Goal: Transaction & Acquisition: Purchase product/service

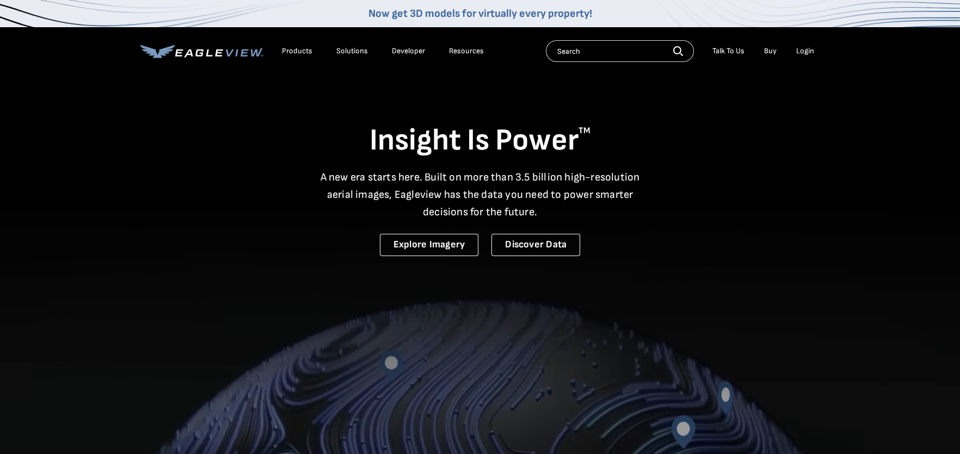
click at [808, 49] on div "Login" at bounding box center [805, 51] width 18 height 10
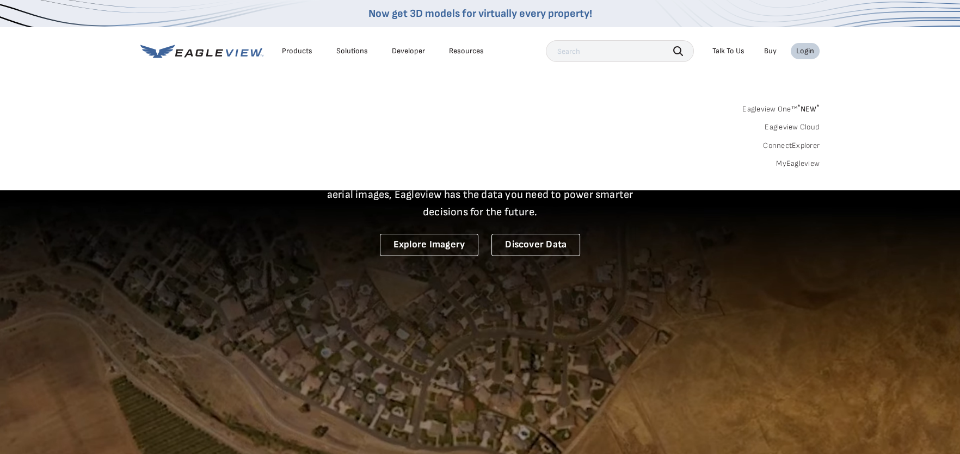
click at [804, 162] on link "MyEagleview" at bounding box center [798, 164] width 44 height 10
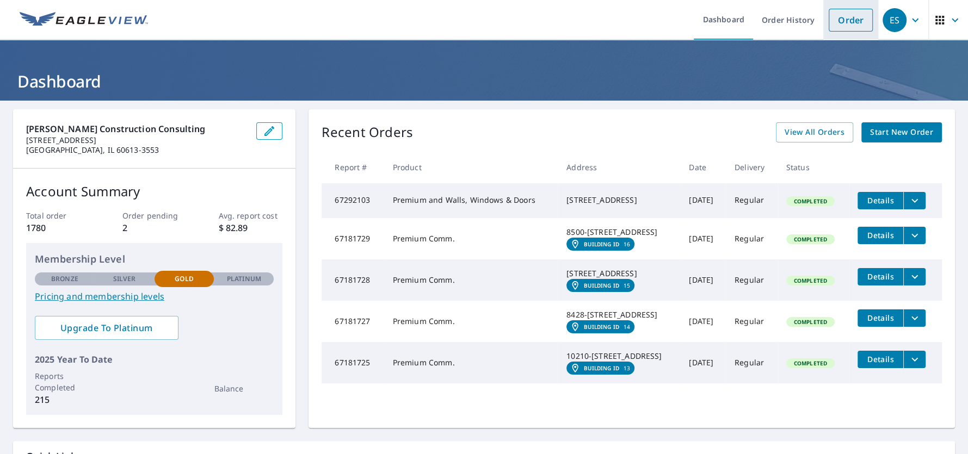
click at [830, 21] on link "Order" at bounding box center [851, 20] width 44 height 23
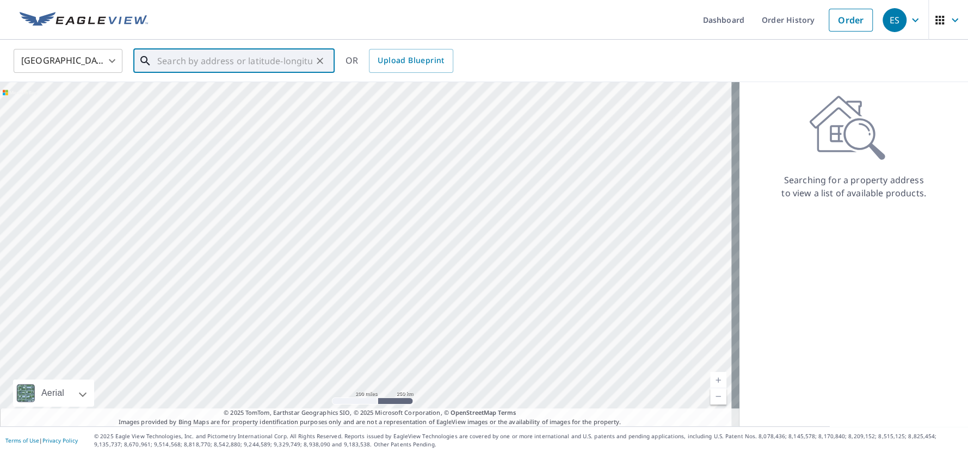
click at [238, 59] on input "text" at bounding box center [234, 61] width 155 height 30
paste input "[STREET_ADDRESS]"
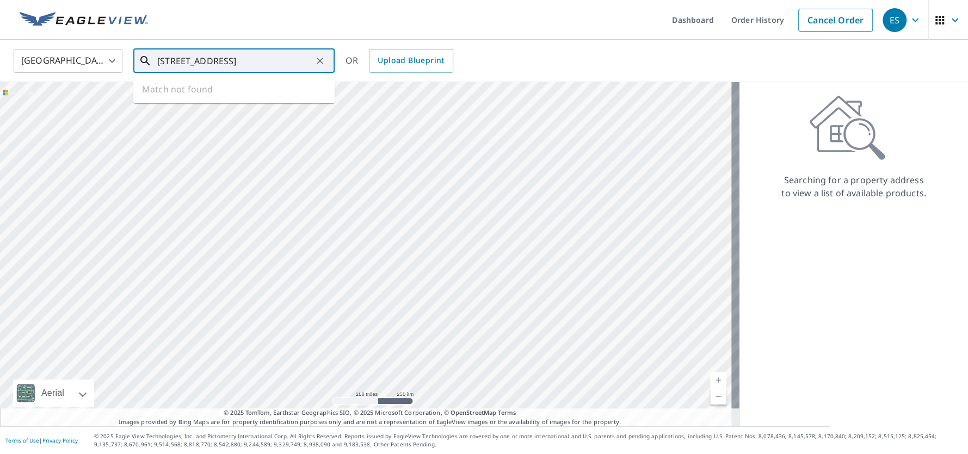
scroll to position [0, 13]
click at [162, 58] on input "[STREET_ADDRESS]" at bounding box center [234, 61] width 155 height 30
click at [198, 93] on span "24 Rio Grande Cir" at bounding box center [240, 92] width 171 height 13
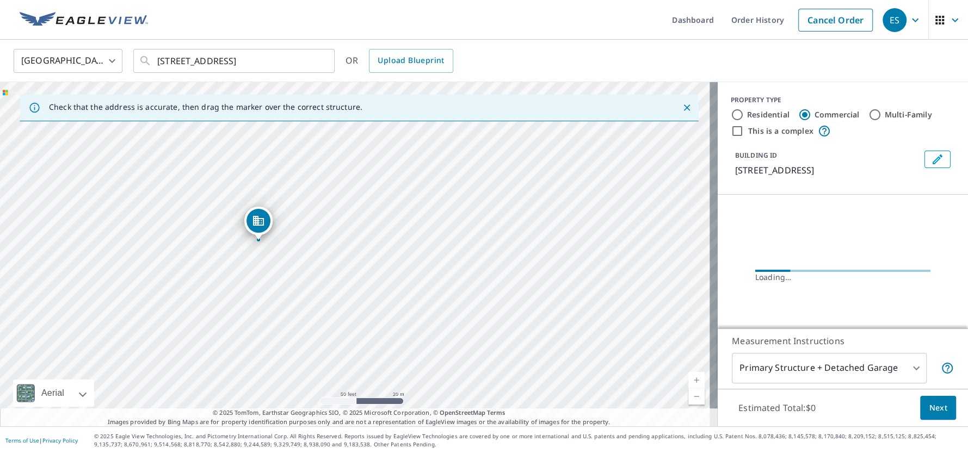
drag, startPoint x: 196, startPoint y: 273, endPoint x: 364, endPoint y: 248, distance: 169.4
click at [364, 248] on div "[STREET_ADDRESS]" at bounding box center [359, 254] width 718 height 345
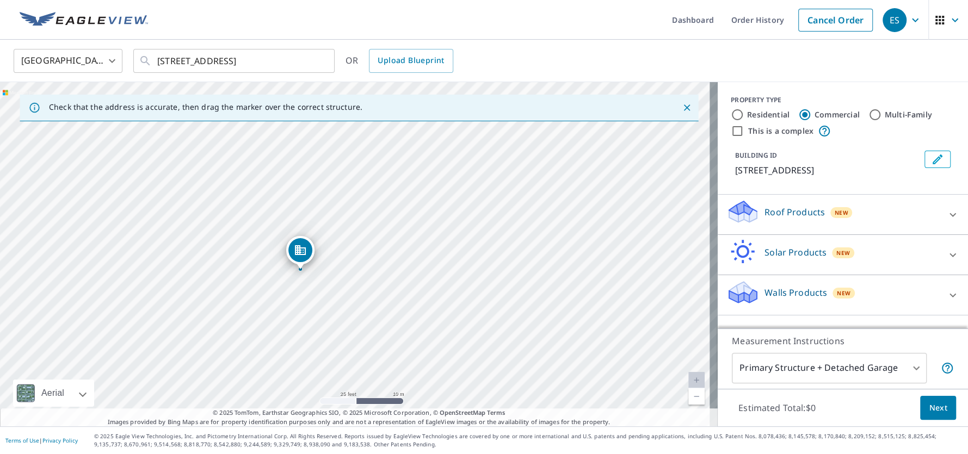
drag, startPoint x: 320, startPoint y: 218, endPoint x: 302, endPoint y: 257, distance: 42.4
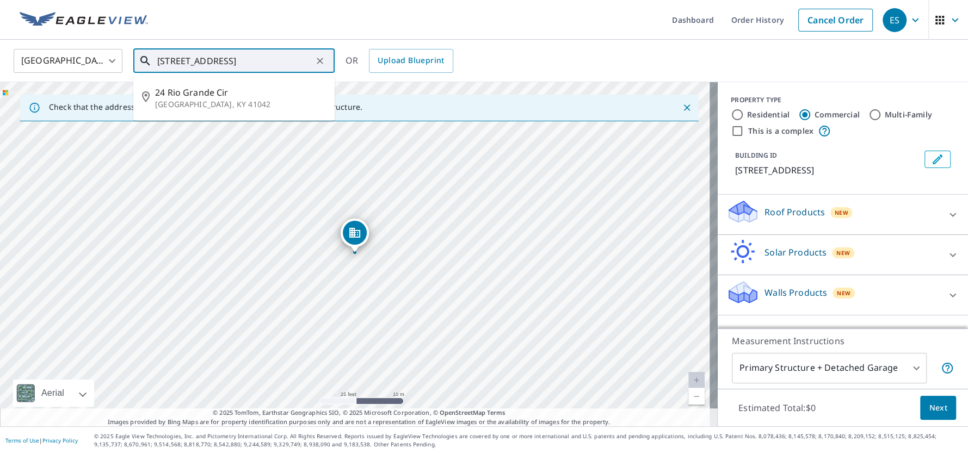
click at [158, 58] on input "[STREET_ADDRESS]" at bounding box center [234, 61] width 155 height 30
click at [477, 172] on div "[STREET_ADDRESS]" at bounding box center [359, 254] width 718 height 345
click at [220, 91] on span "[STREET_ADDRESS]" at bounding box center [240, 92] width 171 height 13
type input "[STREET_ADDRESS]"
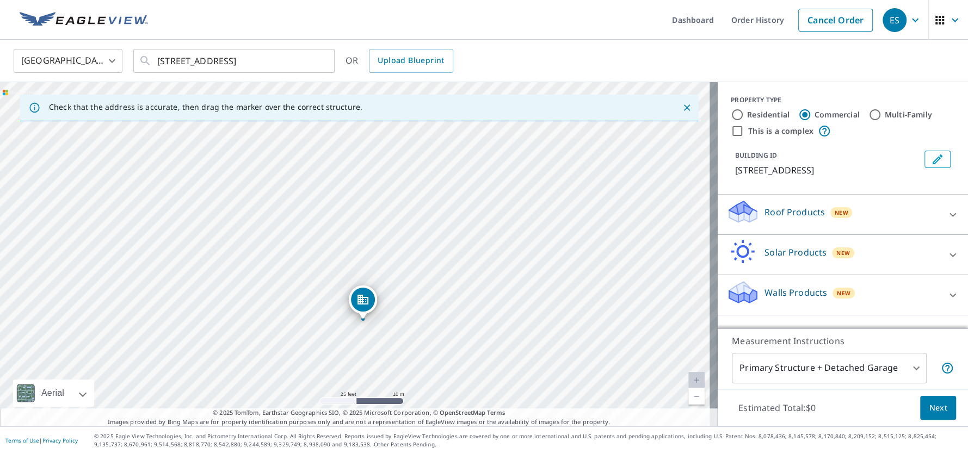
drag, startPoint x: 385, startPoint y: 228, endPoint x: 394, endPoint y: 295, distance: 68.1
click at [394, 295] on div "[STREET_ADDRESS]" at bounding box center [359, 254] width 718 height 345
drag, startPoint x: 369, startPoint y: 294, endPoint x: 379, endPoint y: 254, distance: 42.0
click at [775, 210] on p "Roof Products" at bounding box center [795, 212] width 60 height 13
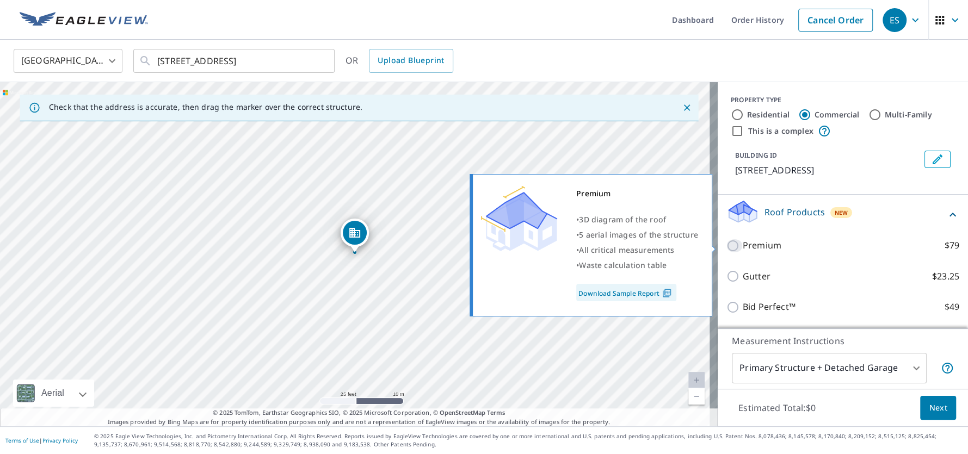
click at [727, 246] on input "Premium $79" at bounding box center [735, 245] width 16 height 13
checkbox input "true"
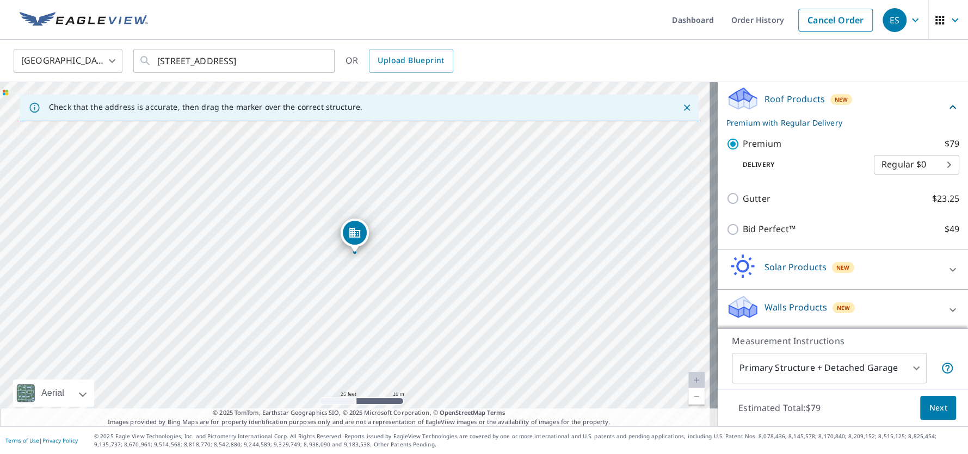
scroll to position [114, 0]
click at [783, 306] on p "Walls Products" at bounding box center [796, 306] width 63 height 13
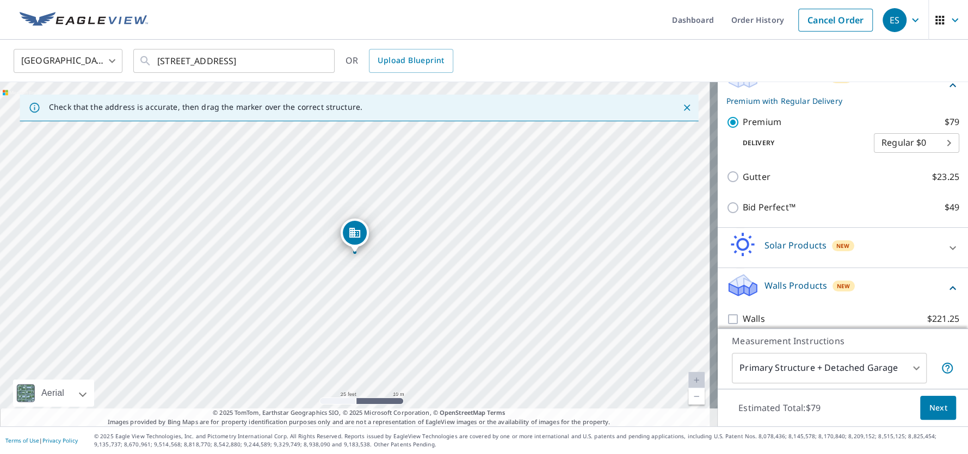
scroll to position [144, 0]
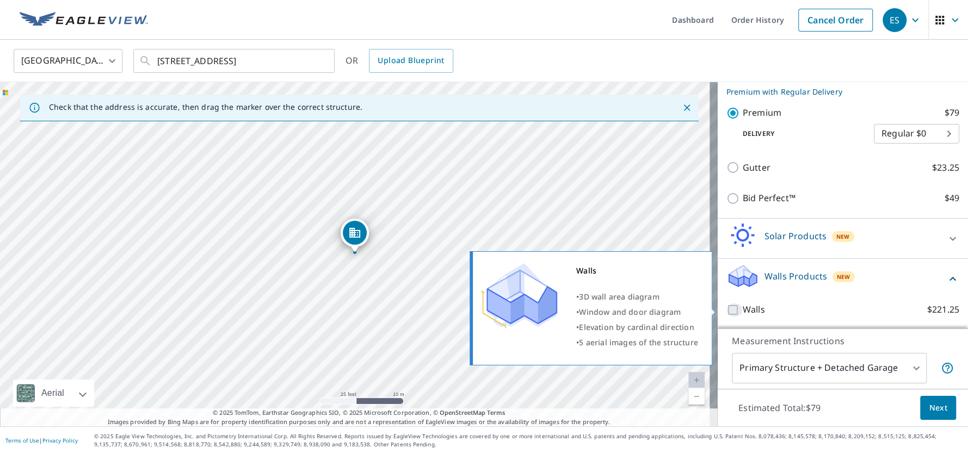
click at [727, 308] on input "Walls $221.25" at bounding box center [735, 310] width 16 height 13
checkbox input "true"
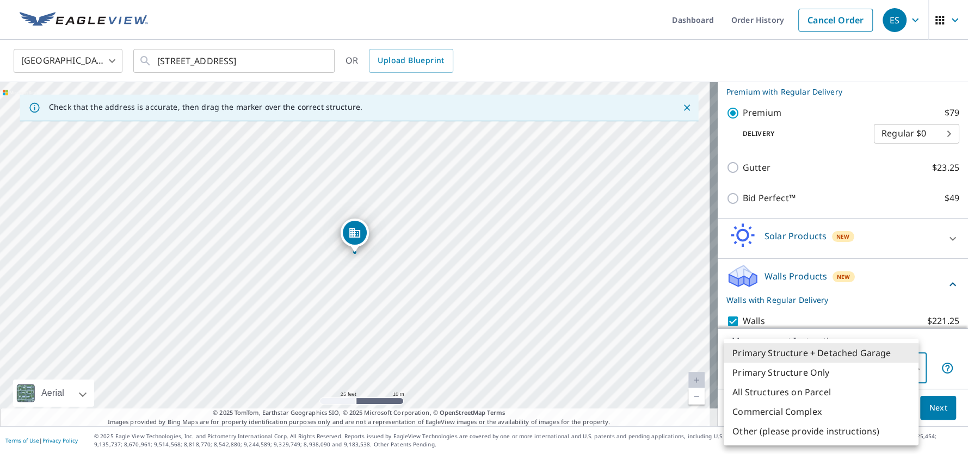
click at [761, 365] on body "ES ES Dashboard Order History Cancel Order ES United States US ​ [STREET_ADDRES…" at bounding box center [484, 227] width 968 height 454
click at [767, 371] on li "Primary Structure Only" at bounding box center [821, 373] width 195 height 20
type input "2"
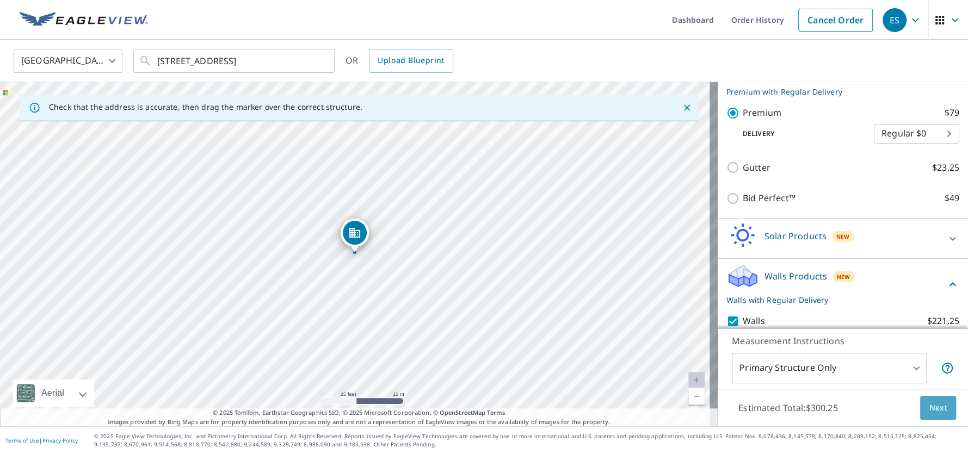
click at [929, 406] on span "Next" at bounding box center [938, 409] width 19 height 14
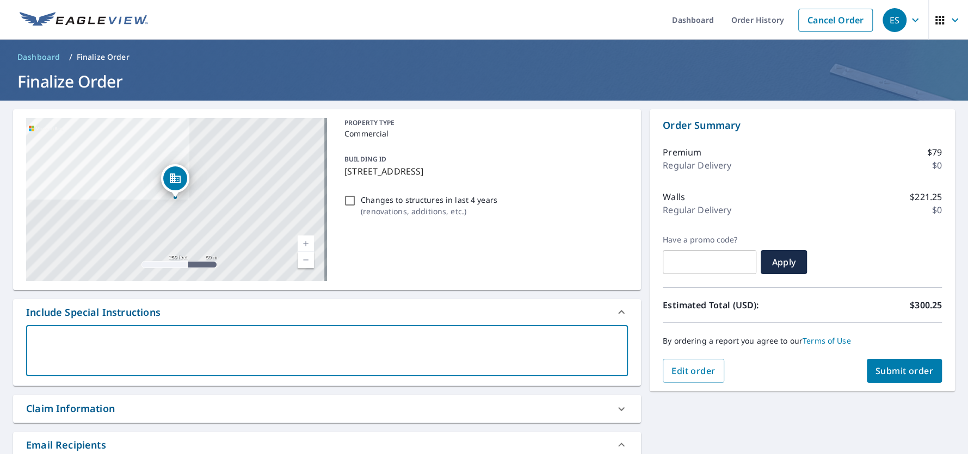
click at [77, 337] on textarea at bounding box center [327, 351] width 587 height 31
type textarea "A"
type textarea "x"
checkbox input "true"
type textarea "Ad"
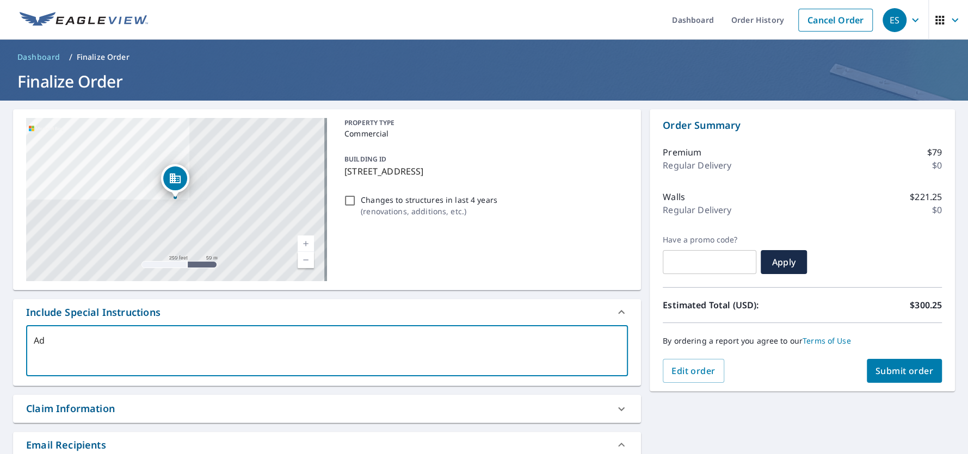
type textarea "x"
checkbox input "true"
type textarea "Add"
type textarea "x"
checkbox input "true"
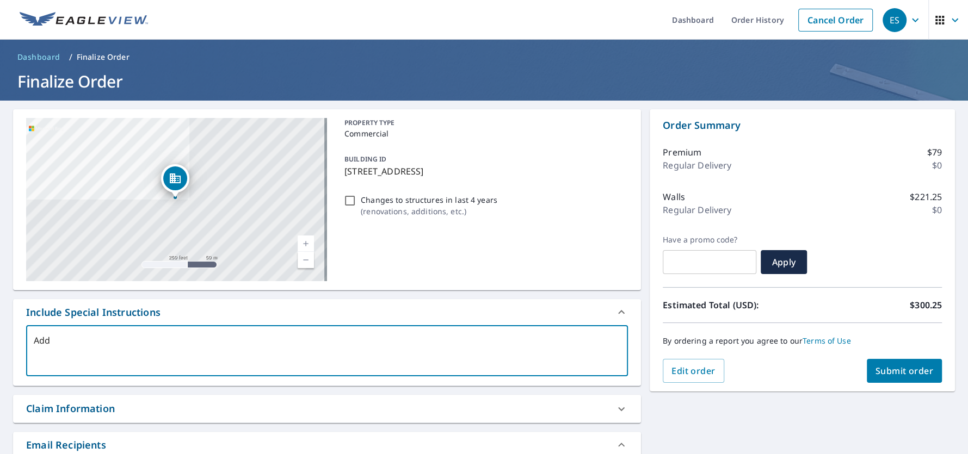
type textarea "Addr"
type textarea "x"
checkbox input "true"
type textarea "Addre"
type textarea "x"
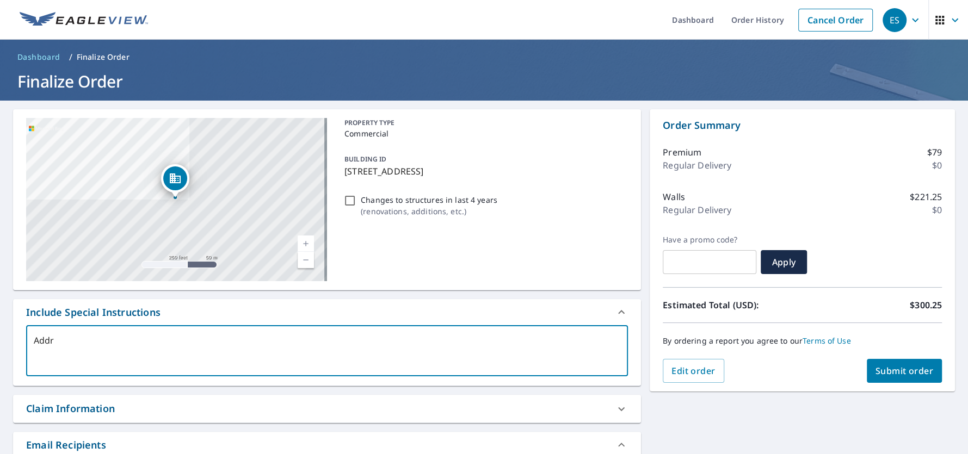
checkbox input "true"
type textarea "Addres"
type textarea "x"
checkbox input "true"
type textarea "Address"
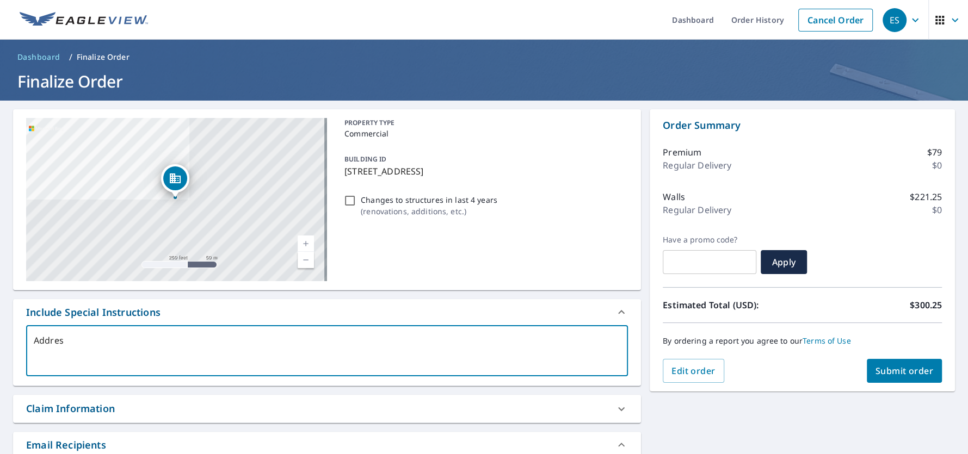
type textarea "x"
checkbox input "true"
type textarea "Address"
type textarea "x"
checkbox input "true"
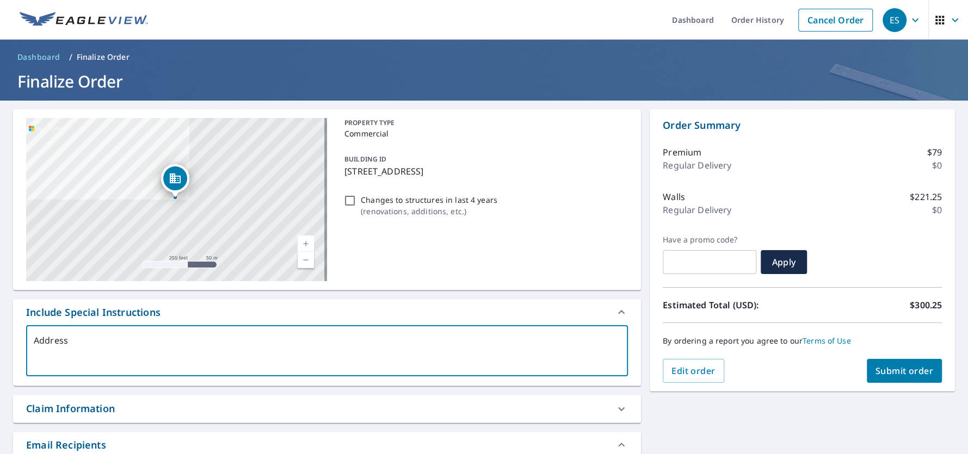
type textarea "Address i"
type textarea "x"
checkbox input "true"
type textarea "Address is"
type textarea "x"
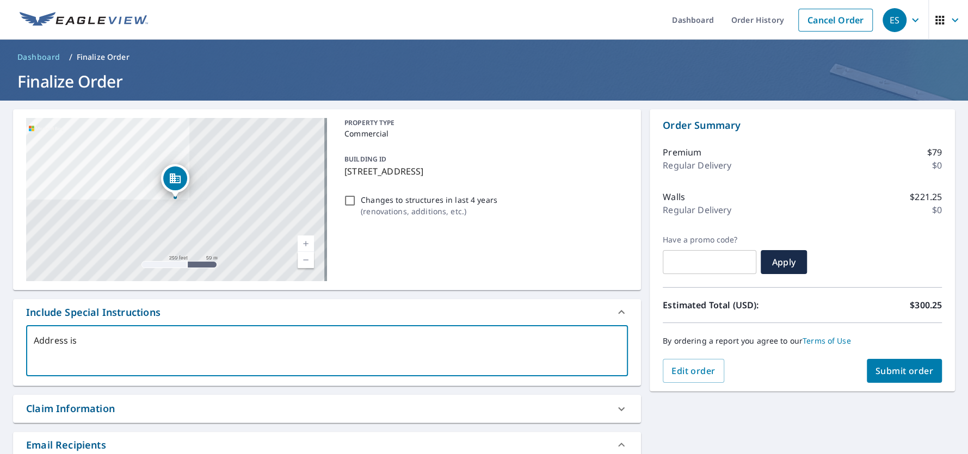
checkbox input "true"
type textarea "Address is"
type textarea "x"
checkbox input "true"
click at [96, 344] on textarea "Address is" at bounding box center [327, 351] width 587 height 31
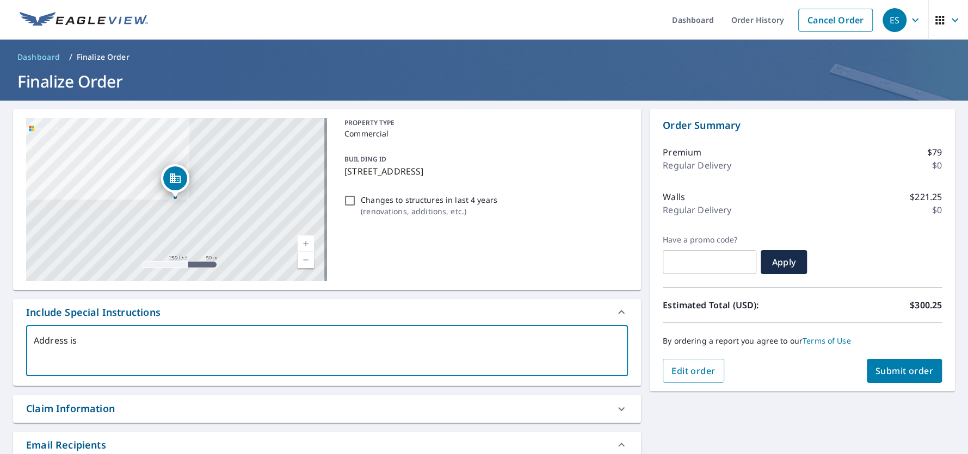
paste textarea "22-24 [GEOGRAPHIC_DATA], [US_STATE]"
type textarea "Address is [STREET_ADDRESS][US_STATE]"
type textarea "x"
checkbox input "true"
click at [153, 340] on textarea "Address is [STREET_ADDRESS][US_STATE]" at bounding box center [327, 351] width 587 height 31
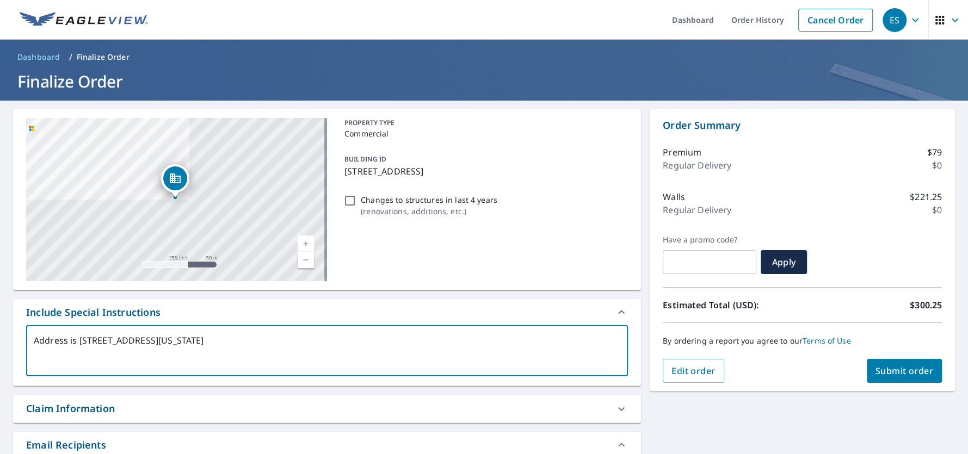
type textarea "Address is [STREET_ADDRESS][US_STATE]"
type textarea "x"
checkbox input "true"
type textarea "Address is [STREET_ADDRESS][US_STATE]"
type textarea "x"
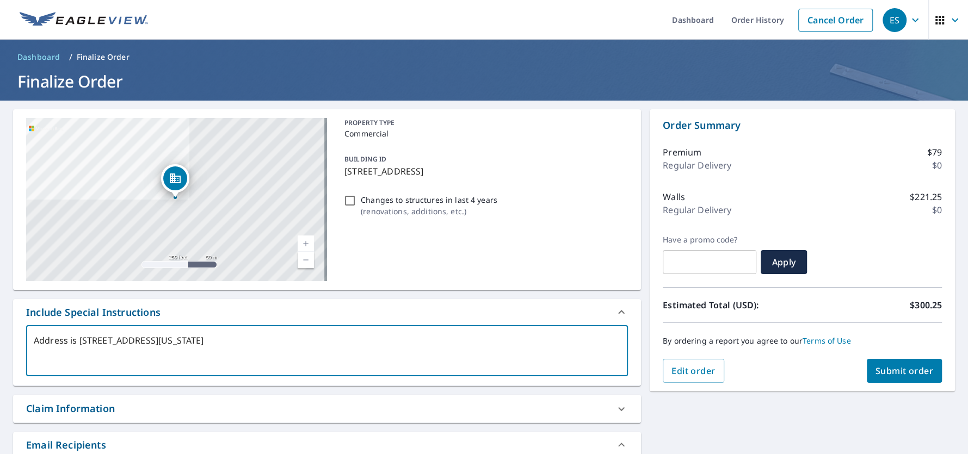
checkbox input "true"
type textarea "Address is [STREET_ADDRESS][US_STATE]"
type textarea "x"
checkbox input "true"
type textarea "Address is [STREET_ADDRESS][US_STATE]"
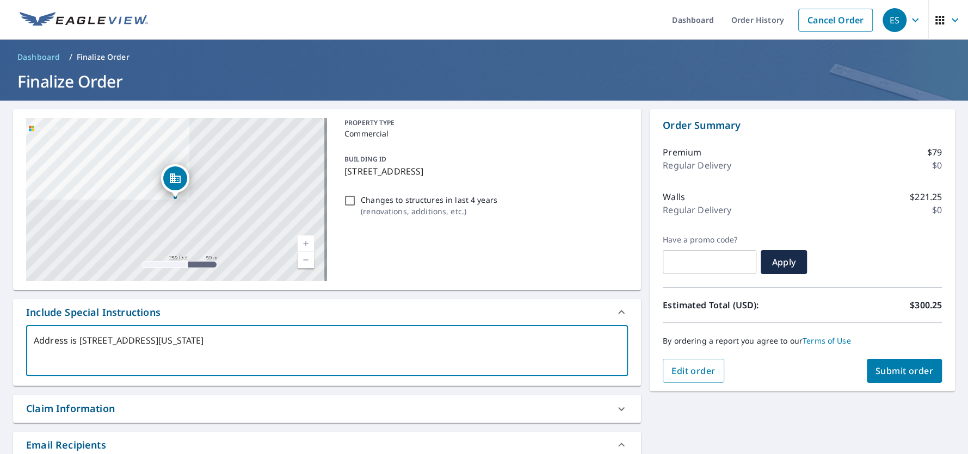
type textarea "x"
checkbox input "true"
type textarea "Address is [STREET_ADDRESS][US_STATE]"
type textarea "x"
checkbox input "true"
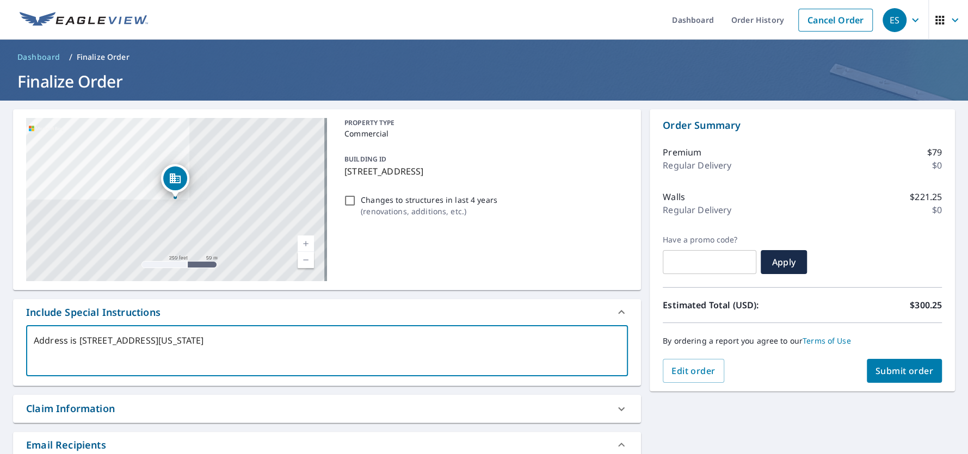
type textarea "Address is [STREET_ADDRESS][US_STATE]"
type textarea "x"
checkbox input "true"
type textarea "Address is [STREET_ADDRESS][US_STATE]"
type textarea "x"
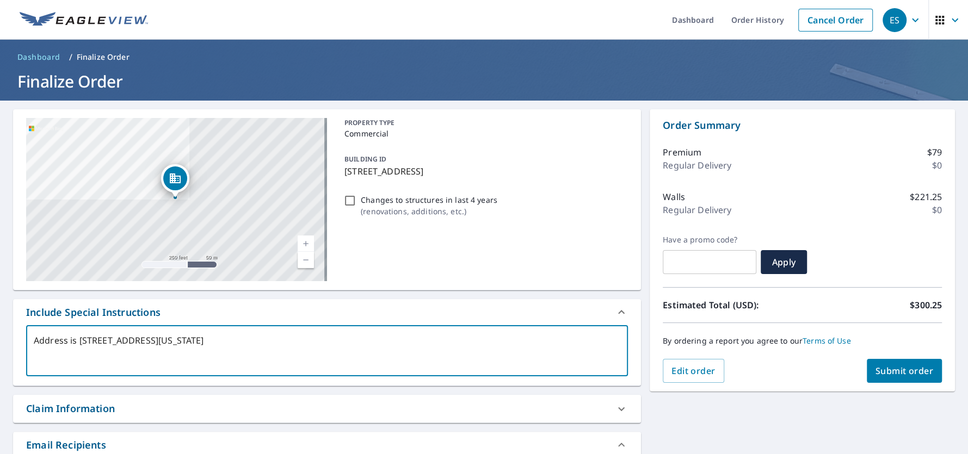
checkbox input "true"
drag, startPoint x: 88, startPoint y: 363, endPoint x: 34, endPoint y: 352, distance: 54.9
click at [34, 353] on textarea "Address is [STREET_ADDRESS][US_STATE]" at bounding box center [327, 351] width 587 height 31
type textarea "Address is [STREET_ADDRESS]"
type textarea "x"
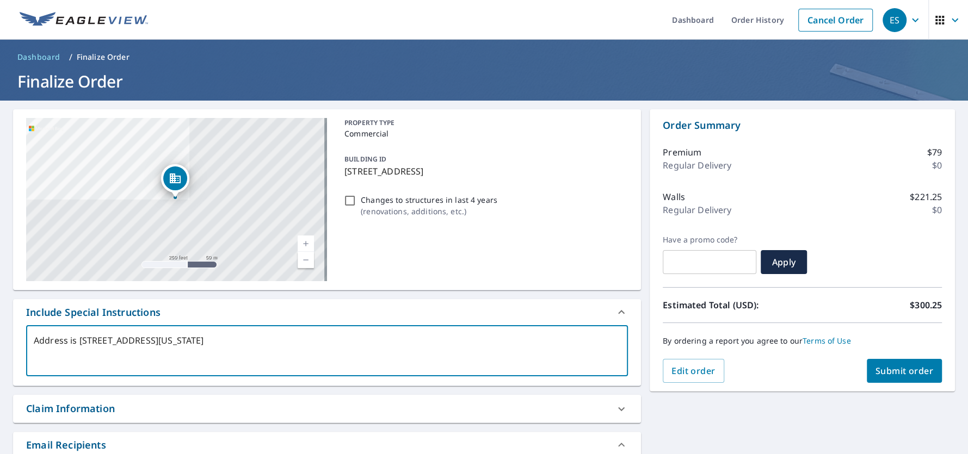
checkbox input "true"
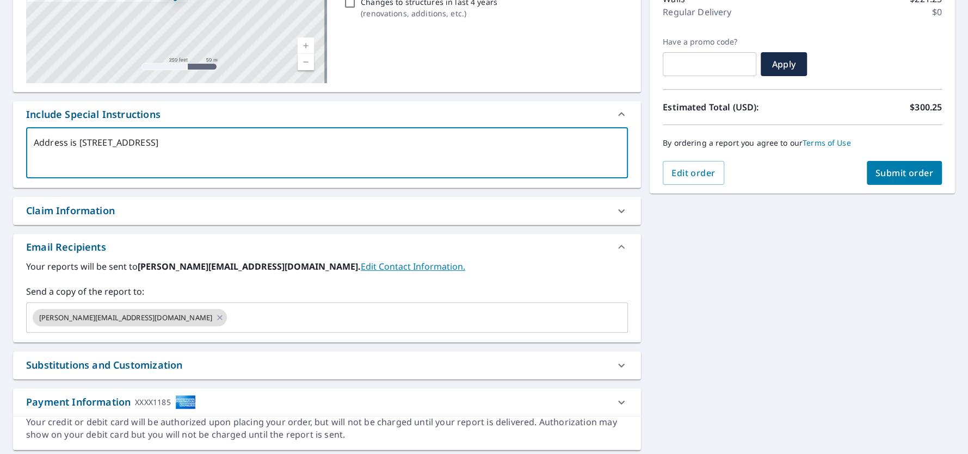
scroll to position [217, 0]
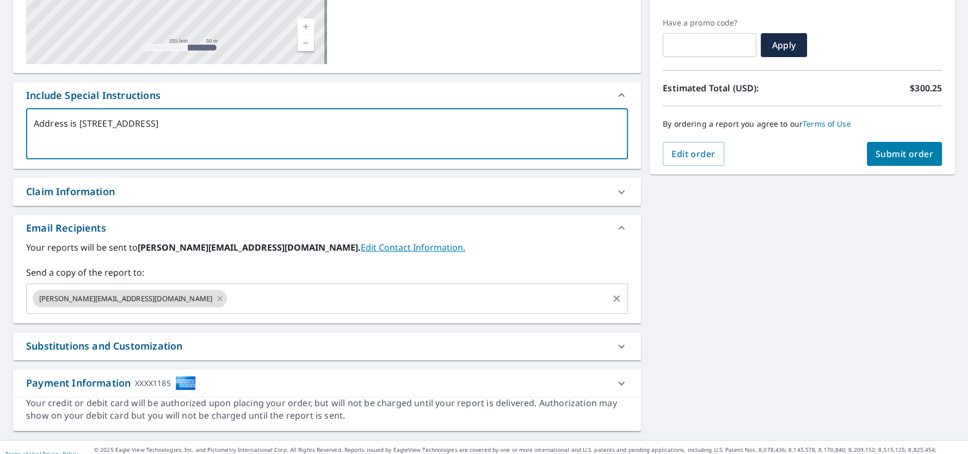
type textarea "Address is [STREET_ADDRESS]"
type textarea "x"
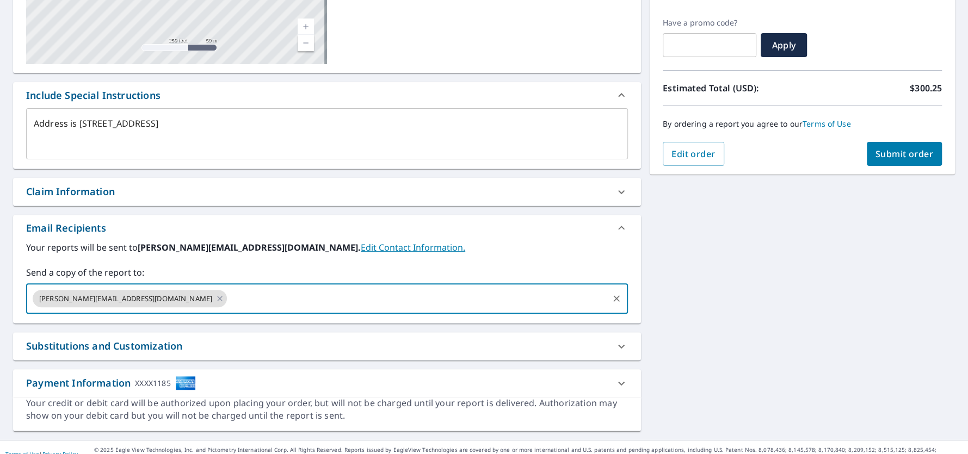
click at [229, 303] on input "text" at bounding box center [418, 298] width 378 height 21
click at [326, 292] on input "[EMAIL_ADDRESS][DOMAIN_NAME]" at bounding box center [418, 298] width 378 height 21
type input "[EMAIL_ADDRESS][DOMAIN_NAME]"
type textarea "x"
checkbox input "true"
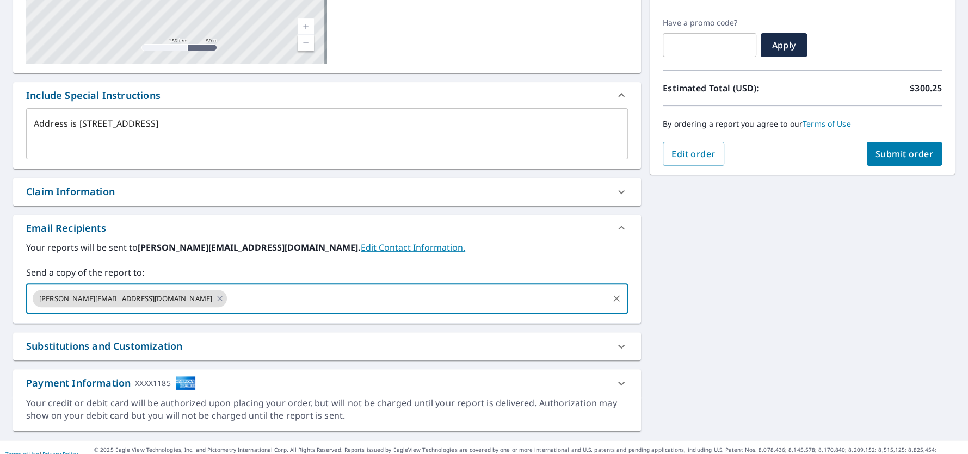
click at [331, 269] on label "Send a copy of the report to:" at bounding box center [327, 272] width 602 height 13
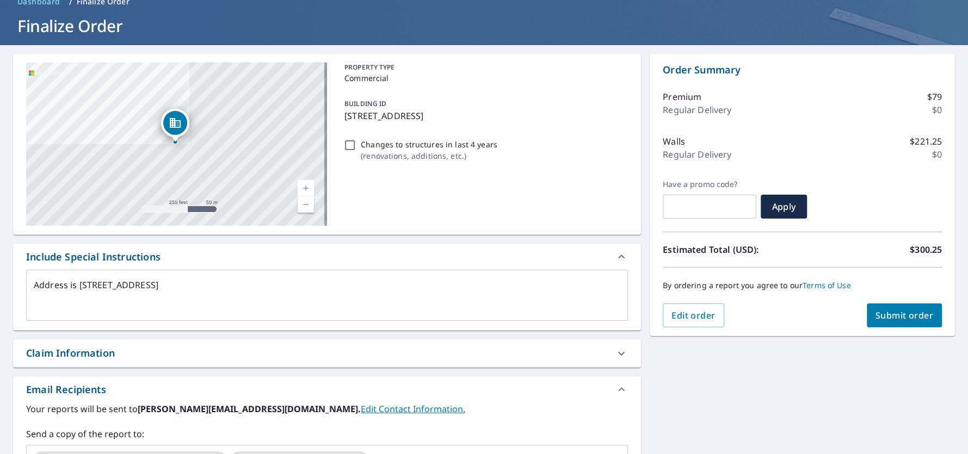
scroll to position [54, 0]
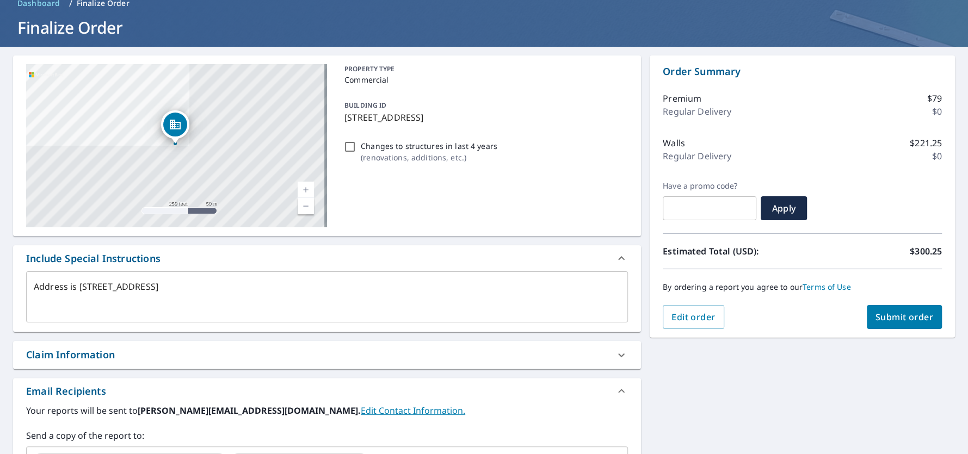
click at [907, 313] on span "Submit order" at bounding box center [905, 317] width 58 height 12
type textarea "x"
checkbox input "true"
